Goal: Task Accomplishment & Management: Complete application form

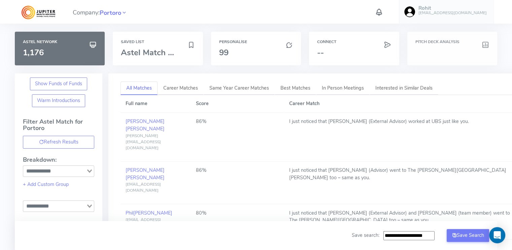
click at [437, 55] on h3 at bounding box center [452, 52] width 74 height 9
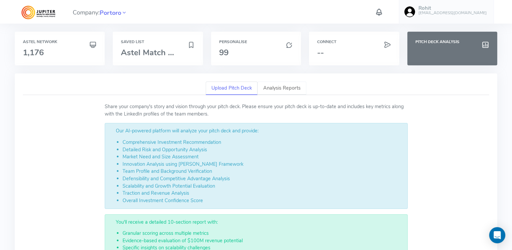
click at [268, 86] on link "Analysis Reports" at bounding box center [281, 88] width 49 height 14
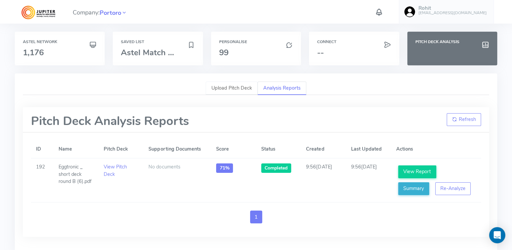
click at [249, 89] on link "Upload Pitch Deck" at bounding box center [232, 88] width 52 height 14
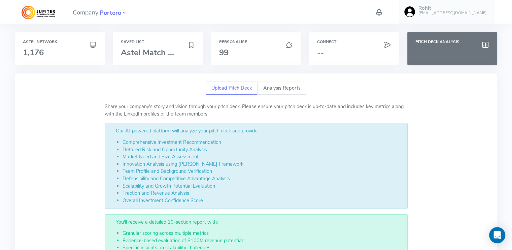
click at [281, 87] on link "Analysis Reports" at bounding box center [281, 88] width 49 height 14
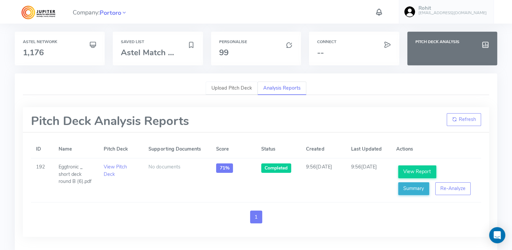
click at [231, 90] on link "Upload Pitch Deck" at bounding box center [232, 88] width 52 height 14
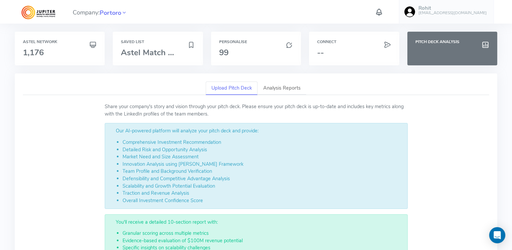
scroll to position [35, 0]
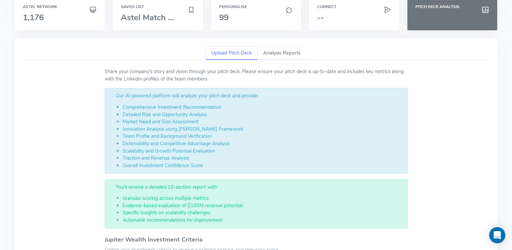
click at [287, 48] on link "Analysis Reports" at bounding box center [281, 53] width 49 height 14
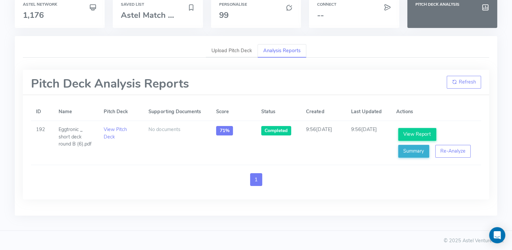
scroll to position [37, 0]
click at [240, 48] on link "Upload Pitch Deck" at bounding box center [232, 51] width 52 height 14
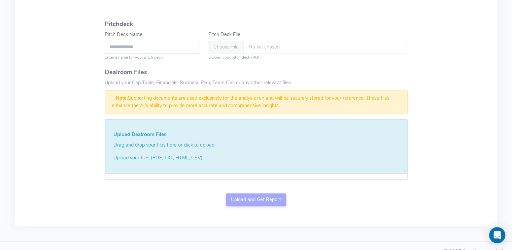
scroll to position [448, 0]
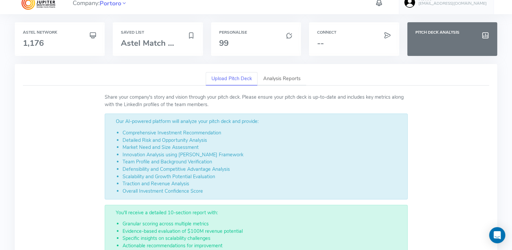
scroll to position [0, 0]
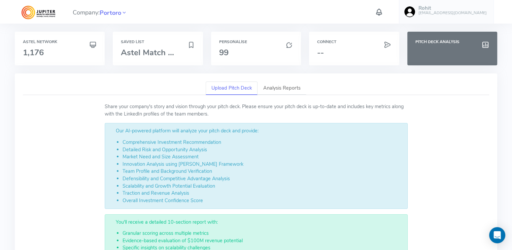
click at [151, 110] on p "Share your company's story and vision through your pitch deck. Please ensure yo…" at bounding box center [256, 110] width 303 height 14
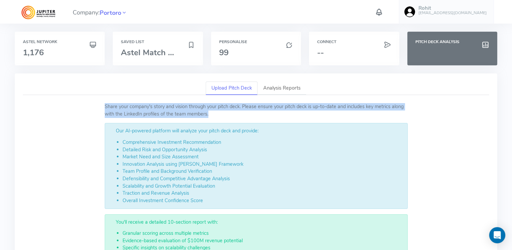
click at [151, 110] on p "Share your company's story and vision through your pitch deck. Please ensure yo…" at bounding box center [256, 110] width 303 height 14
copy p "Share your company's story and vision through your pitch deck. Please ensure yo…"
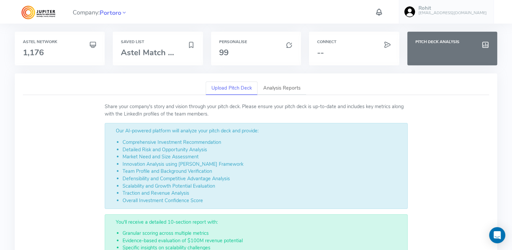
click at [195, 197] on li "Overall Investment Confidence Score" at bounding box center [261, 200] width 278 height 7
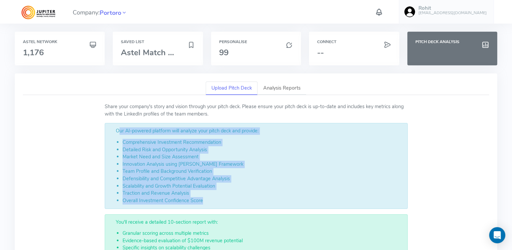
drag, startPoint x: 202, startPoint y: 199, endPoint x: 116, endPoint y: 131, distance: 109.5
click at [116, 131] on div "Our AI-powered platform will analyze your pitch deck and provide: Comprehensive…" at bounding box center [256, 165] width 303 height 85
copy div "Our AI-powered platform will analyze your pitch deck and provide: Comprehensive…"
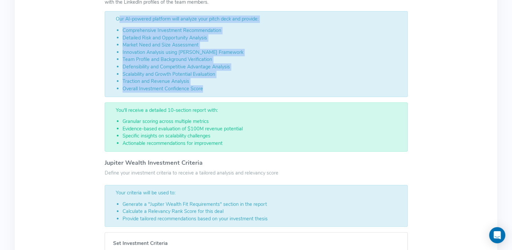
scroll to position [118, 0]
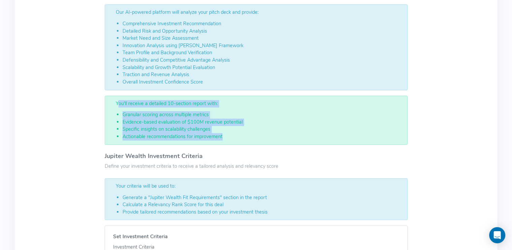
drag, startPoint x: 222, startPoint y: 134, endPoint x: 112, endPoint y: 103, distance: 114.2
click at [112, 103] on div "You'll receive a detailed 10-section report with: Granular scoring across multi…" at bounding box center [256, 120] width 303 height 49
copy div "You'll receive a detailed 10-section report with: Granular scoring across multi…"
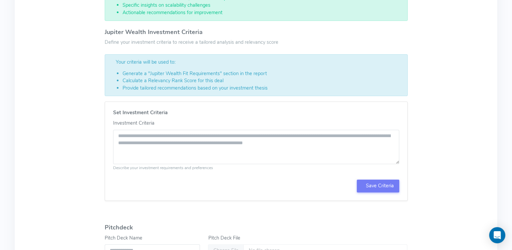
scroll to position [242, 0]
click at [175, 33] on h4 "Jupiter Wealth Investment Criteria" at bounding box center [256, 32] width 303 height 7
copy h4 "Jupiter Wealth Investment Criteria"
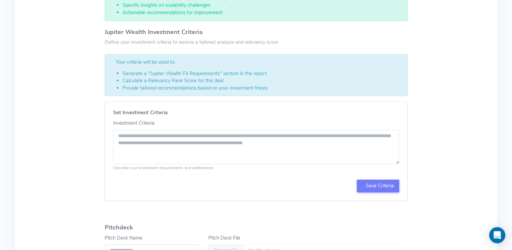
click at [449, 56] on div "Share your company's story and vision through your pitch deck. Please ensure yo…" at bounding box center [256, 141] width 466 height 560
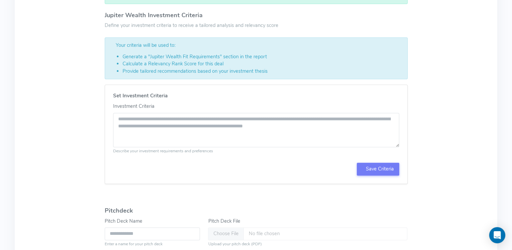
scroll to position [258, 0]
click at [199, 25] on p "Define your investment criteria to receive a tailored analysis and relevancy sc…" at bounding box center [256, 26] width 303 height 7
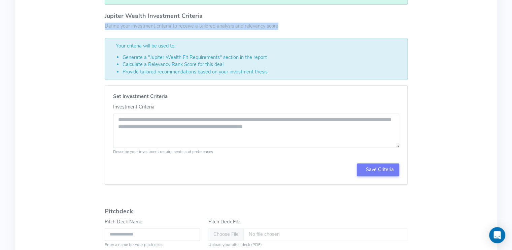
click at [199, 25] on p "Define your investment criteria to receive a tailored analysis and relevancy sc…" at bounding box center [256, 26] width 303 height 7
copy p "Define your investment criteria to receive a tailored analysis and relevancy sc…"
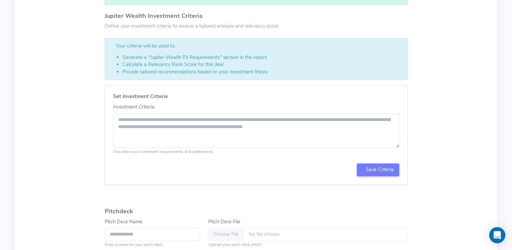
click at [269, 70] on li "Provide tailored recommendations based on your investment thesis" at bounding box center [261, 71] width 278 height 7
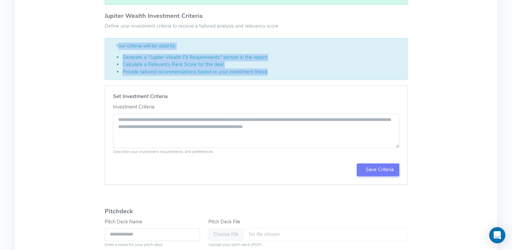
drag, startPoint x: 266, startPoint y: 71, endPoint x: 106, endPoint y: 43, distance: 162.6
click at [106, 43] on div "Your criteria will be used to: Generate a "Jupiter Wealth Fit Requirements" sec…" at bounding box center [256, 59] width 303 height 42
copy div "Your criteria will be used to: Generate a "Jupiter Wealth Fit Requirements" sec…"
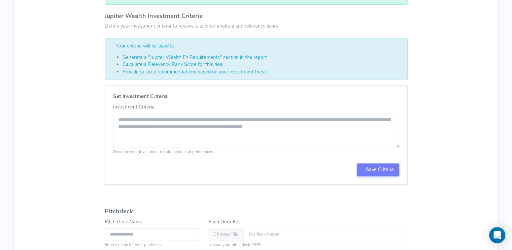
click at [434, 99] on div "Share your company's story and vision through your pitch deck. Please ensure yo…" at bounding box center [256, 125] width 466 height 560
click at [237, 118] on textarea "Investment Criteria" at bounding box center [256, 130] width 286 height 35
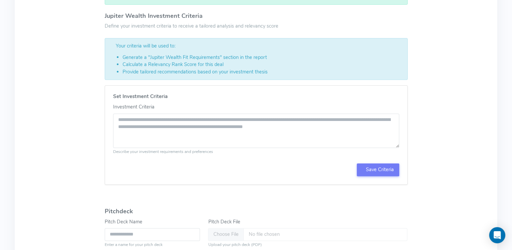
click at [444, 114] on div "Share your company's story and vision through your pitch deck. Please ensure yo…" at bounding box center [256, 125] width 466 height 560
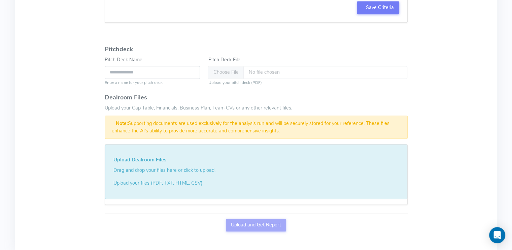
scroll to position [455, 0]
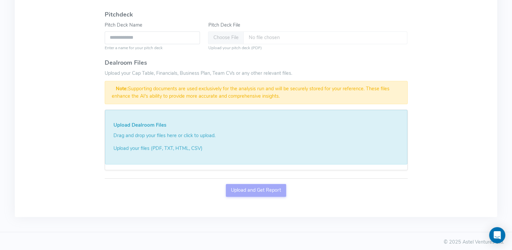
click at [240, 188] on div "Upload and Get Report" at bounding box center [256, 192] width 303 height 17
click at [248, 85] on div "Note: Supporting documents are used exclusively for the analysis run and will b…" at bounding box center [256, 92] width 303 height 23
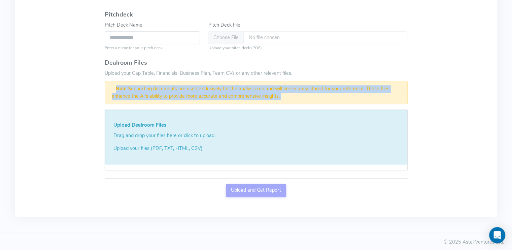
click at [248, 85] on div "Note: Supporting documents are used exclusively for the analysis run and will b…" at bounding box center [256, 92] width 303 height 23
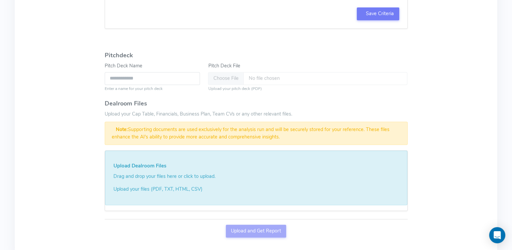
click at [243, 110] on span "Upload your Cap Table, Financials, Business Plan, Team CVs or any other relevan…" at bounding box center [198, 113] width 187 height 7
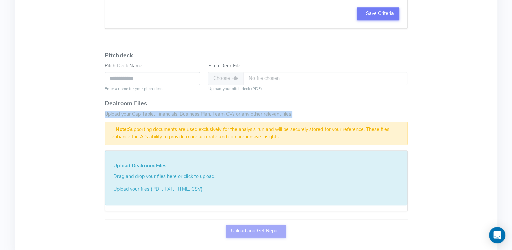
click at [243, 110] on span "Upload your Cap Table, Financials, Business Plan, Team CVs or any other relevan…" at bounding box center [198, 113] width 187 height 7
copy span "Upload your Cap Table, Financials, Business Plan, Team CVs or any other relevan…"
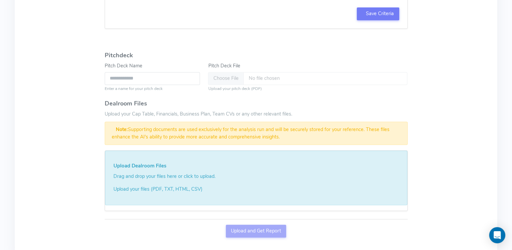
click at [344, 101] on h4 "Dealroom Files" at bounding box center [256, 103] width 303 height 7
click at [223, 112] on span "Upload your Cap Table, Financials, Business Plan, Team CVs or any other relevan…" at bounding box center [198, 113] width 187 height 7
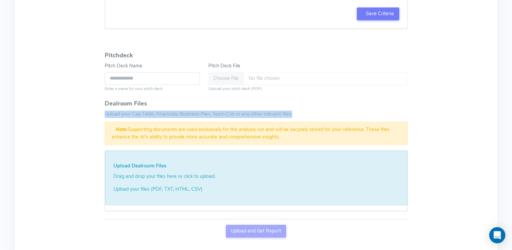
click at [223, 112] on span "Upload your Cap Table, Financials, Business Plan, Team CVs or any other relevan…" at bounding box center [198, 113] width 187 height 7
copy span "Upload your Cap Table, Financials, Business Plan, Team CVs or any other relevan…"
click at [327, 109] on div "Dealroom Files Upload your Cap Table, Financials, Business Plan, Team CVs or an…" at bounding box center [256, 122] width 303 height 45
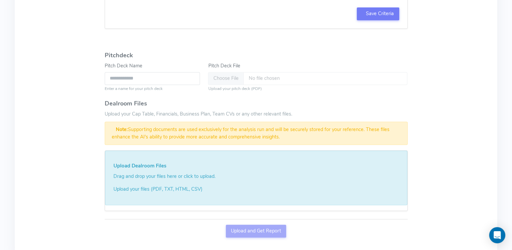
click at [205, 131] on div "Note: Supporting documents are used exclusively for the analysis run and will b…" at bounding box center [256, 132] width 303 height 23
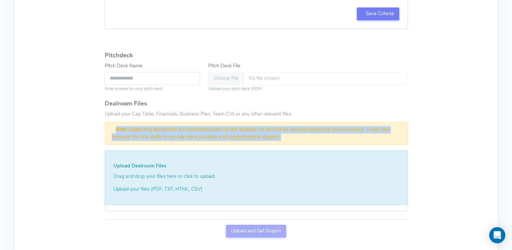
click at [205, 131] on div "Note: Supporting documents are used exclusively for the analysis run and will b…" at bounding box center [256, 132] width 303 height 23
copy div "Note: Supporting documents are used exclusively for the analysis run and will b…"
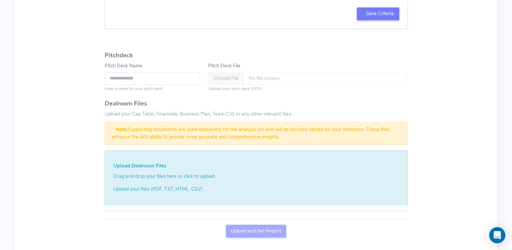
click at [211, 133] on div "Note: Supporting documents are used exclusively for the analysis run and will b…" at bounding box center [256, 132] width 303 height 23
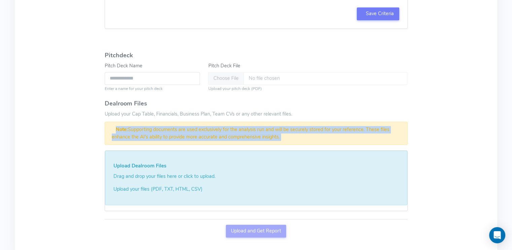
click at [211, 133] on div "Note: Supporting documents are used exclusively for the analysis run and will b…" at bounding box center [256, 132] width 303 height 23
copy div "Note: Supporting documents are used exclusively for the analysis run and will b…"
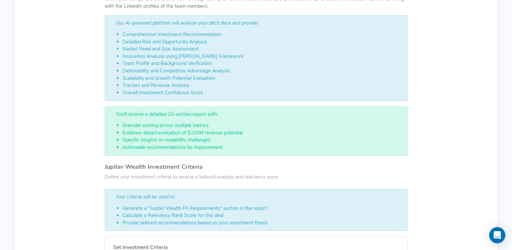
scroll to position [0, 0]
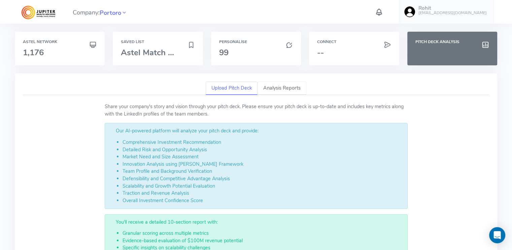
click at [286, 88] on link "Analysis Reports" at bounding box center [281, 88] width 49 height 14
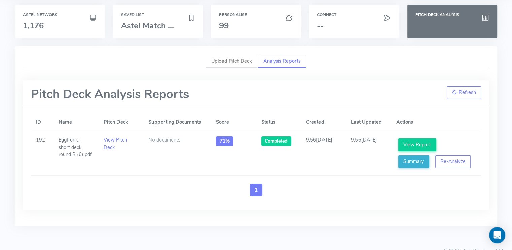
scroll to position [37, 0]
